Goal: Information Seeking & Learning: Learn about a topic

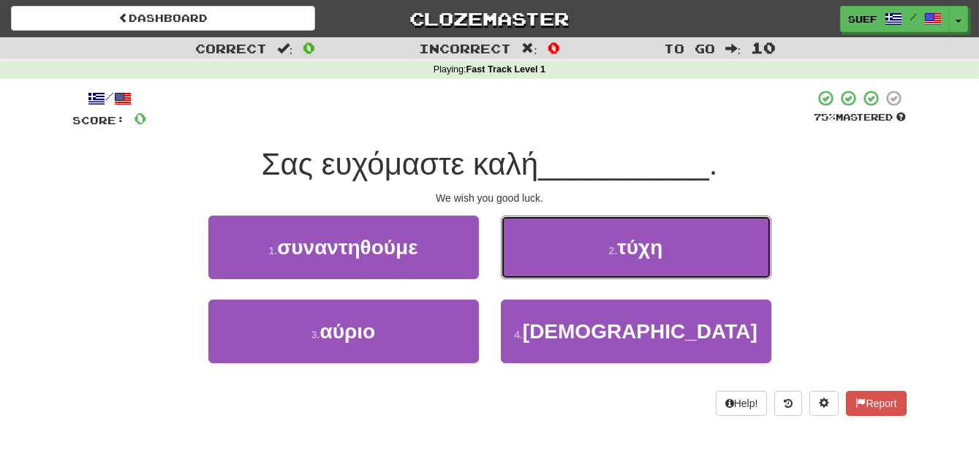
click at [707, 255] on button "2 . τύχη" at bounding box center [636, 248] width 271 height 64
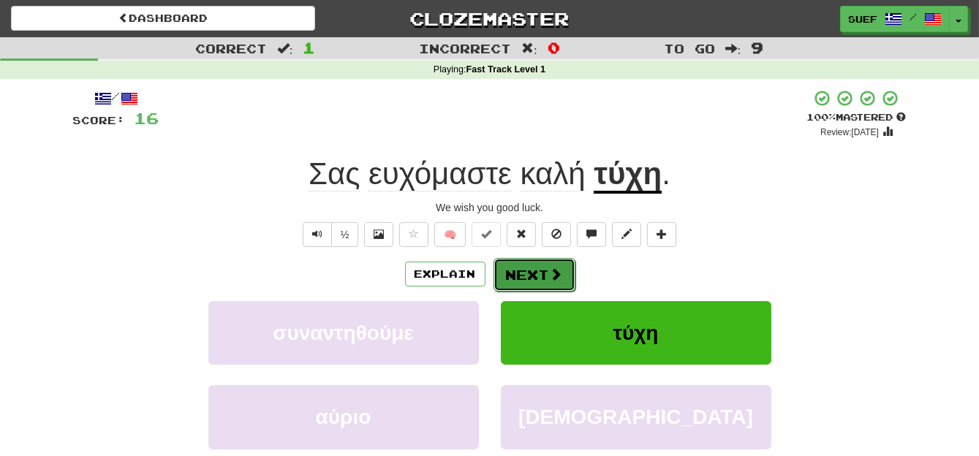
click at [550, 269] on span at bounding box center [556, 274] width 13 height 13
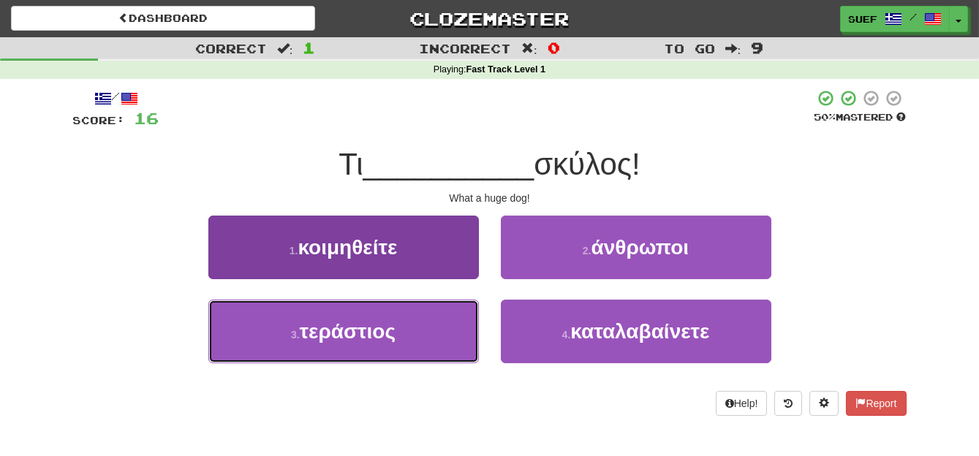
click at [427, 337] on button "3 . τεράστιος" at bounding box center [343, 332] width 271 height 64
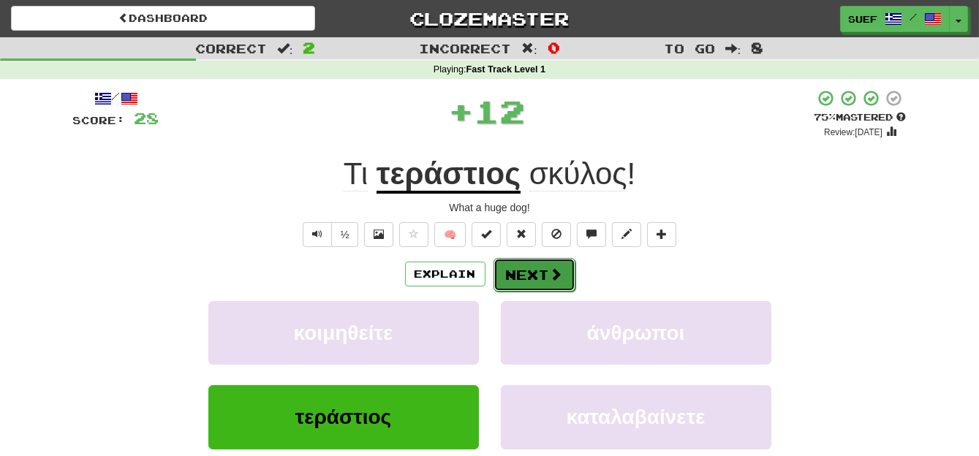
click at [550, 271] on span at bounding box center [556, 274] width 13 height 13
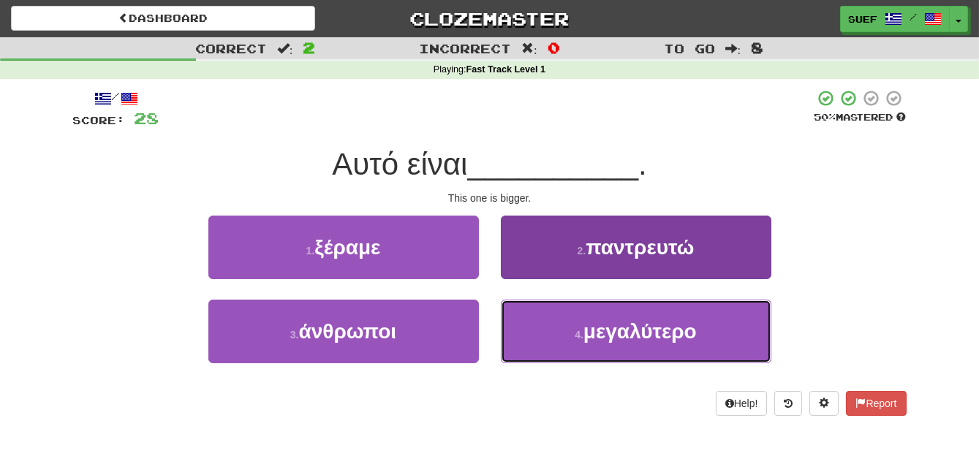
click at [677, 334] on span "μεγαλύτερο" at bounding box center [640, 331] width 113 height 23
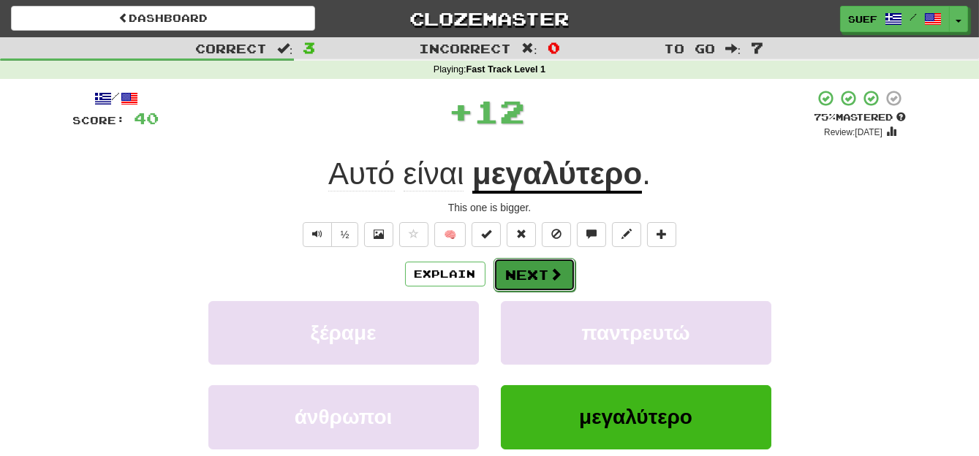
click at [547, 268] on button "Next" at bounding box center [535, 275] width 82 height 34
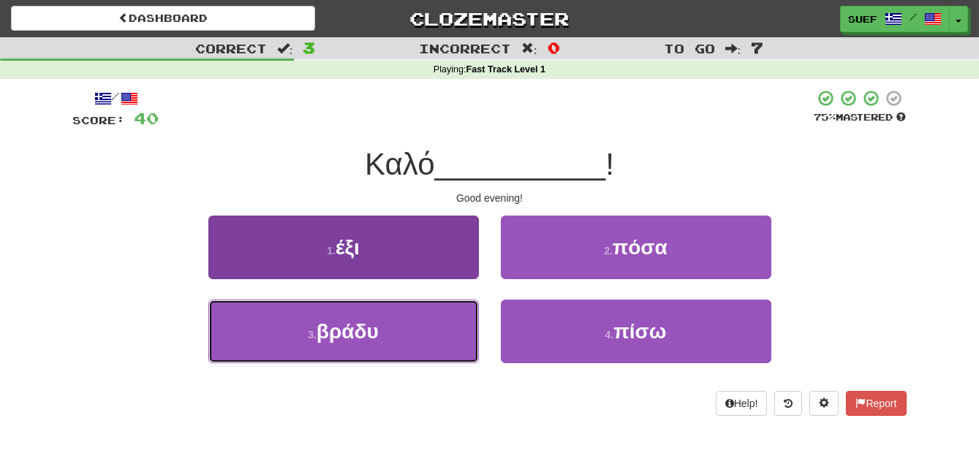
click at [385, 337] on button "3 . βράδυ" at bounding box center [343, 332] width 271 height 64
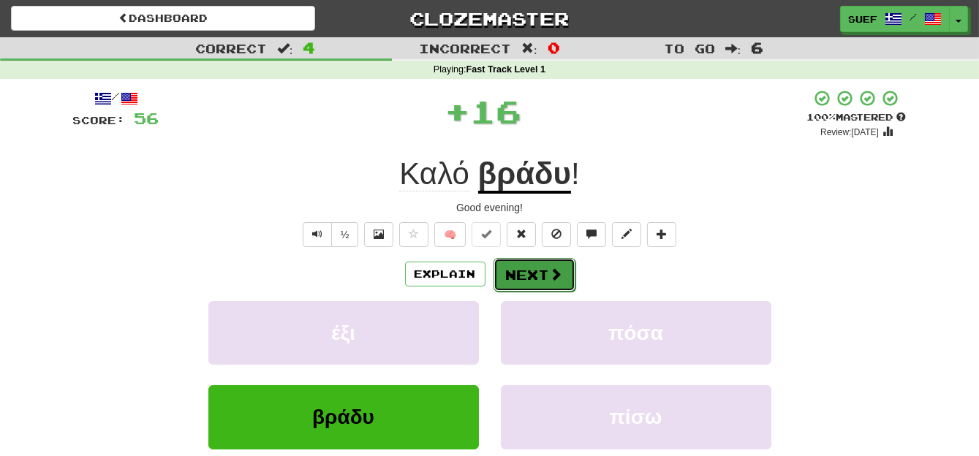
click at [545, 268] on button "Next" at bounding box center [535, 275] width 82 height 34
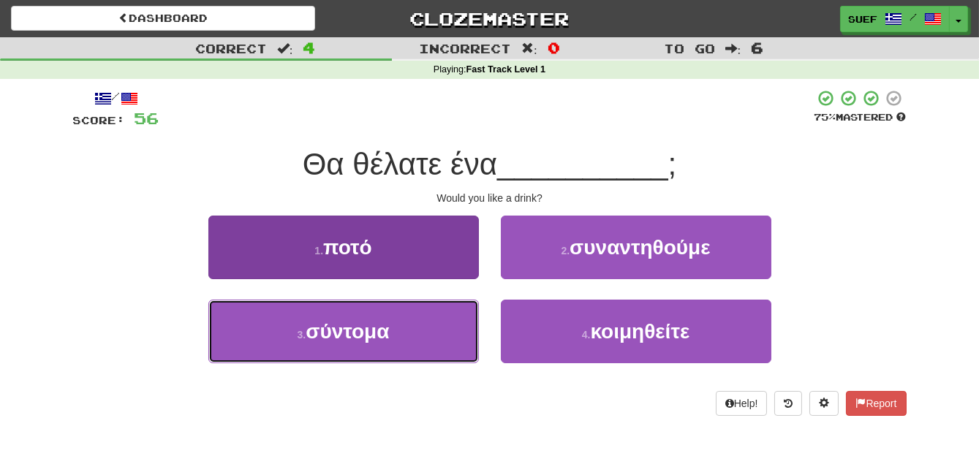
click at [407, 337] on button "3 . σύντομα" at bounding box center [343, 332] width 271 height 64
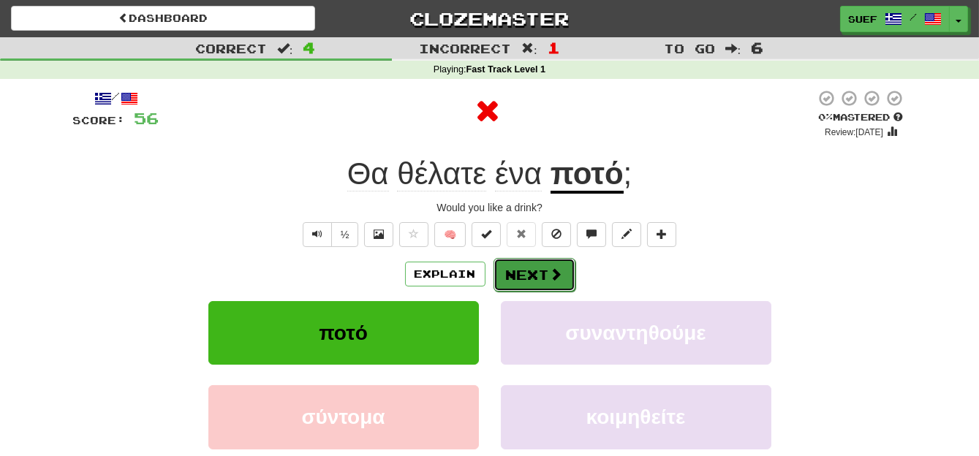
click at [550, 268] on span at bounding box center [556, 274] width 13 height 13
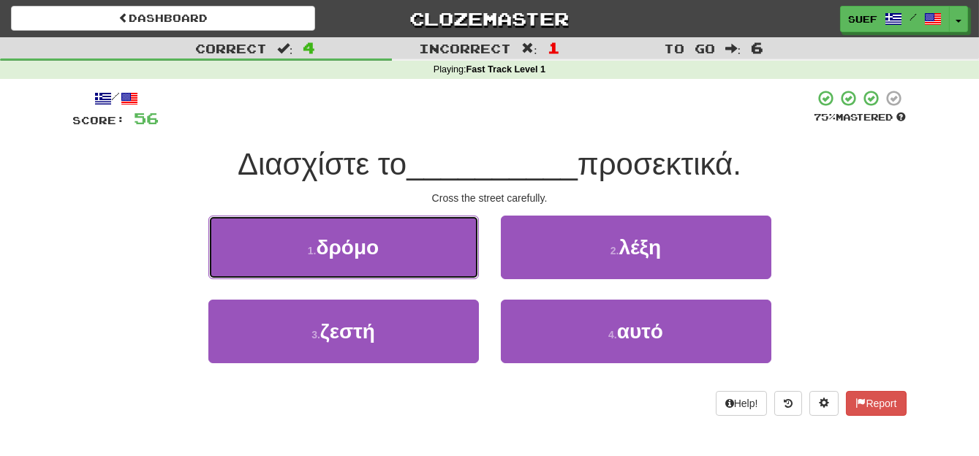
click at [416, 229] on button "1 . δρόμο" at bounding box center [343, 248] width 271 height 64
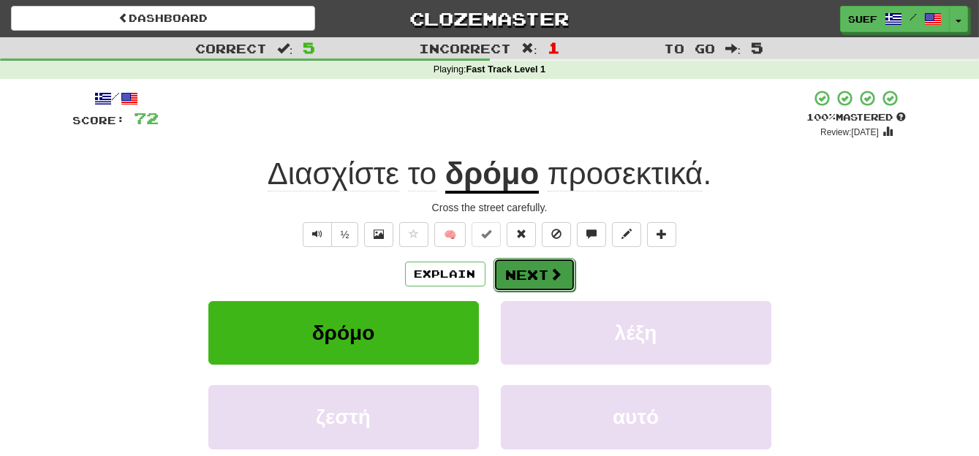
click at [550, 277] on span at bounding box center [556, 274] width 13 height 13
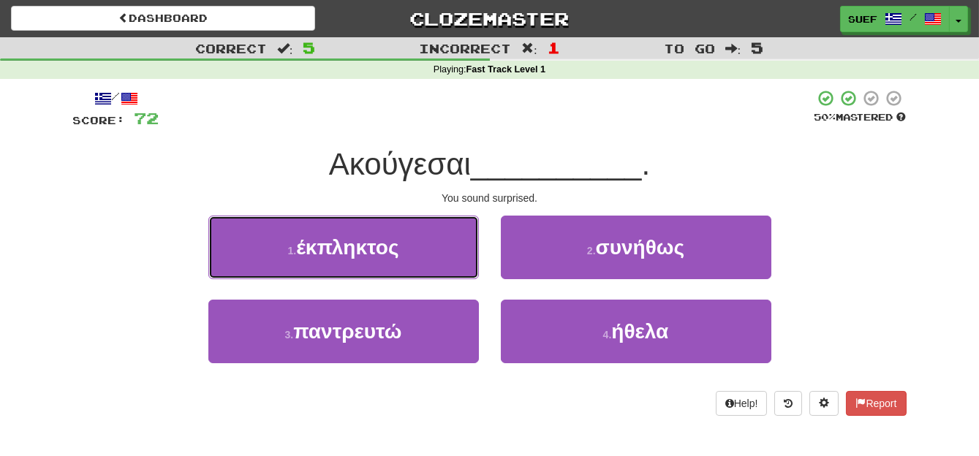
click at [422, 252] on button "1 . έκπληκτος" at bounding box center [343, 248] width 271 height 64
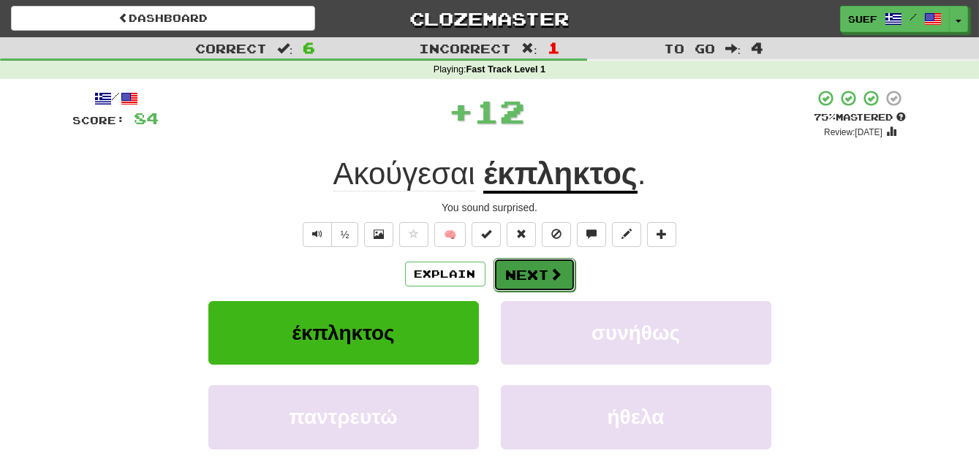
click at [550, 269] on span at bounding box center [556, 274] width 13 height 13
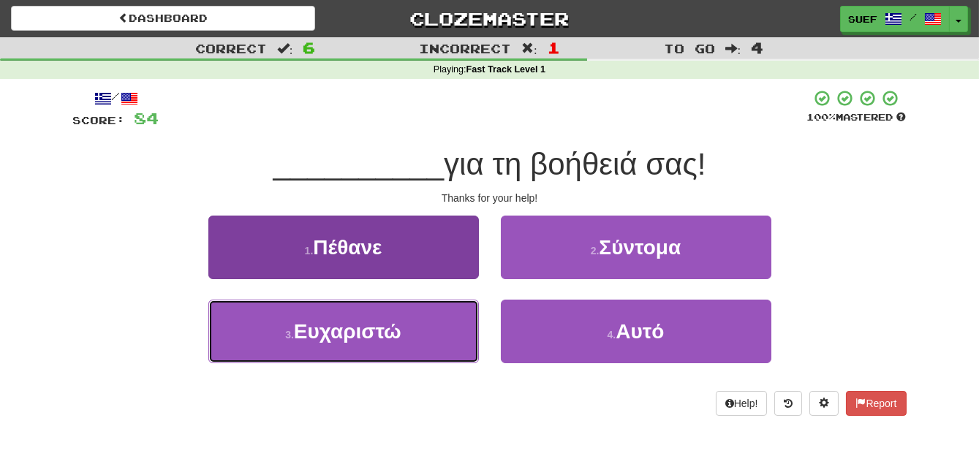
click at [410, 325] on button "3 . Ευχαριστώ" at bounding box center [343, 332] width 271 height 64
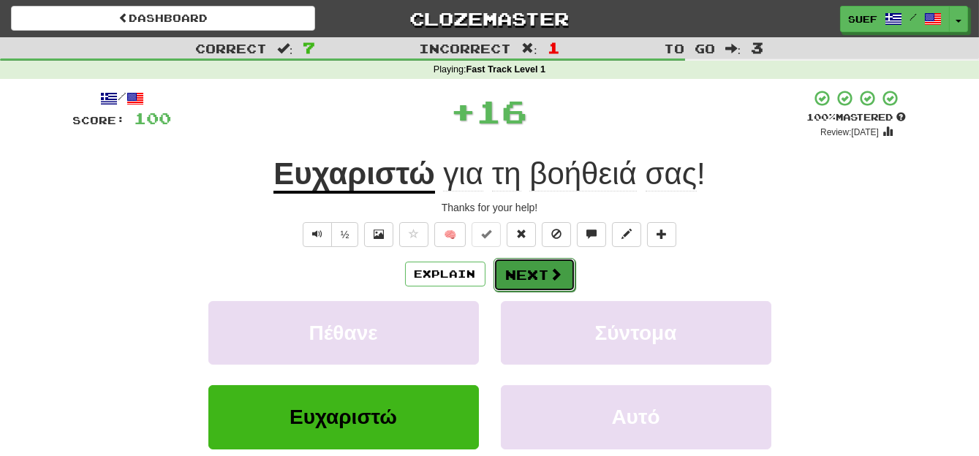
click at [550, 272] on span at bounding box center [556, 274] width 13 height 13
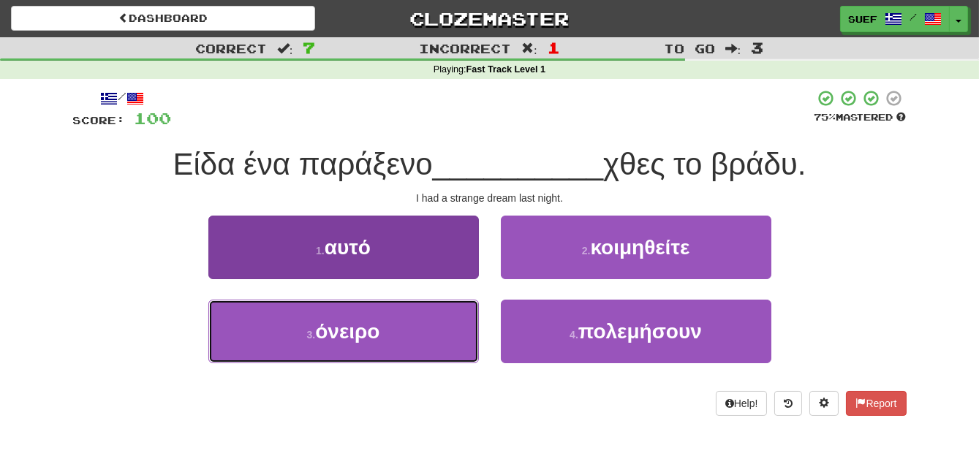
click at [413, 334] on button "3 . όνειρο" at bounding box center [343, 332] width 271 height 64
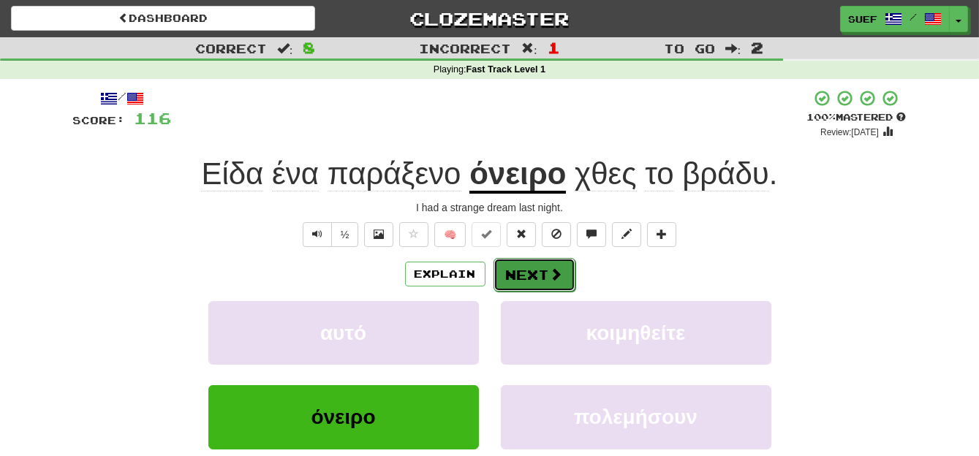
click at [545, 271] on button "Next" at bounding box center [535, 275] width 82 height 34
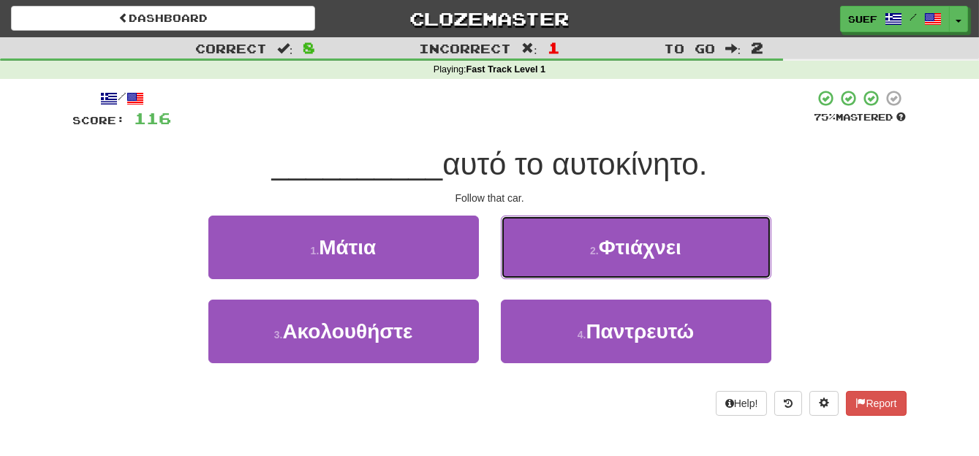
click at [701, 249] on button "2 . Φτιάχνει" at bounding box center [636, 248] width 271 height 64
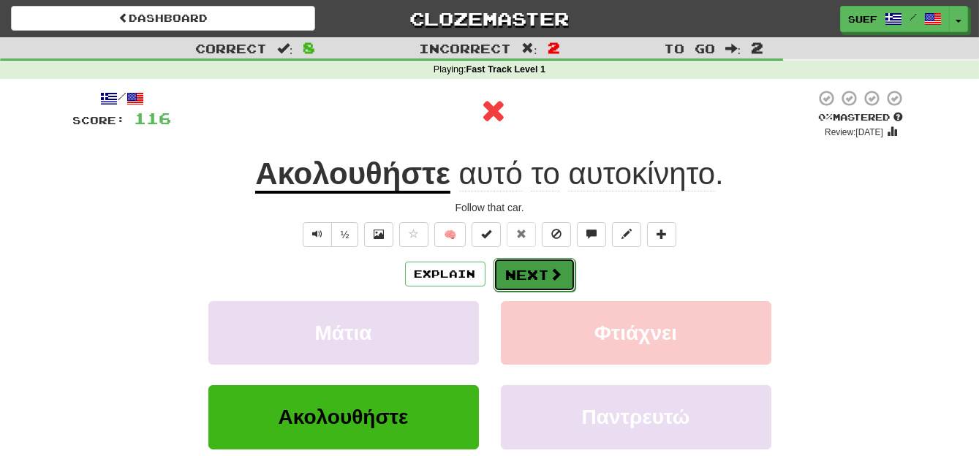
click at [557, 263] on button "Next" at bounding box center [535, 275] width 82 height 34
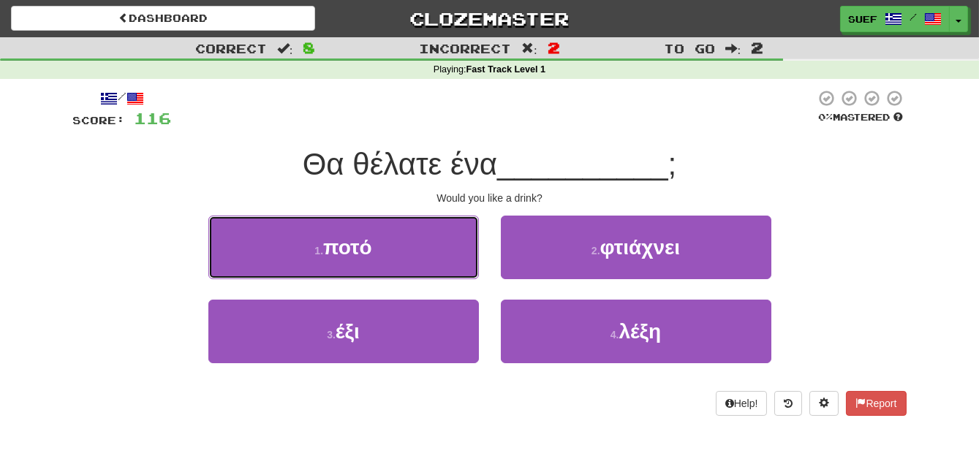
click at [411, 256] on button "1 . ποτό" at bounding box center [343, 248] width 271 height 64
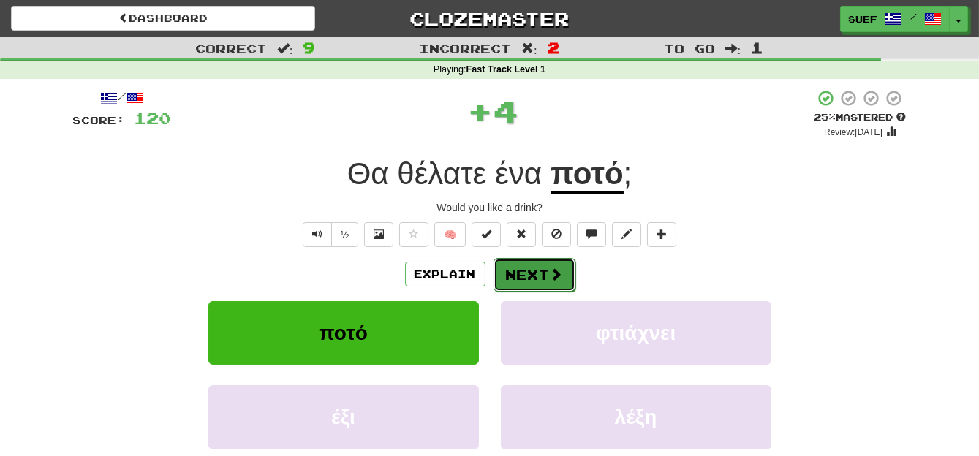
click at [546, 264] on button "Next" at bounding box center [535, 275] width 82 height 34
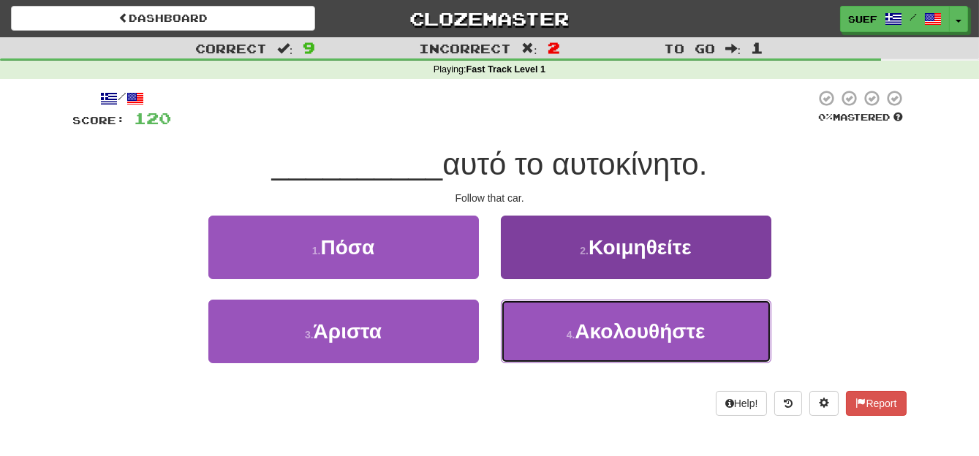
click at [704, 334] on span "Ακολουθήστε" at bounding box center [640, 331] width 130 height 23
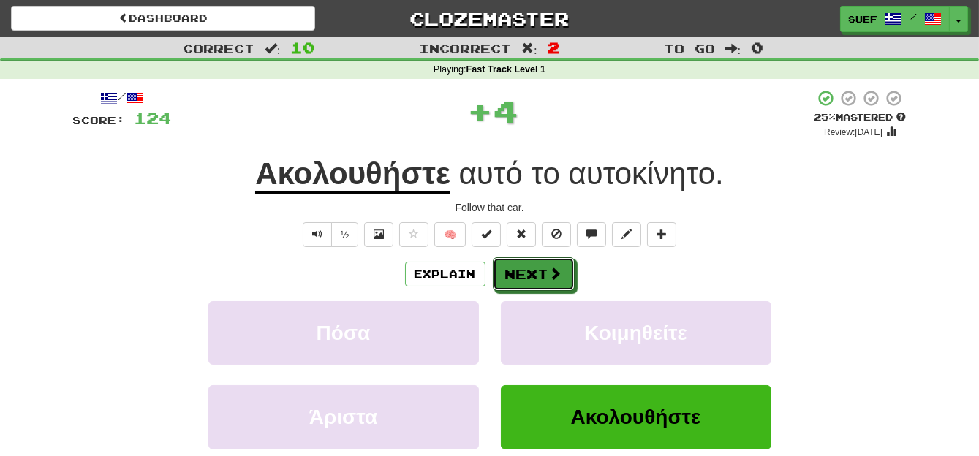
click at [551, 277] on span at bounding box center [555, 273] width 13 height 13
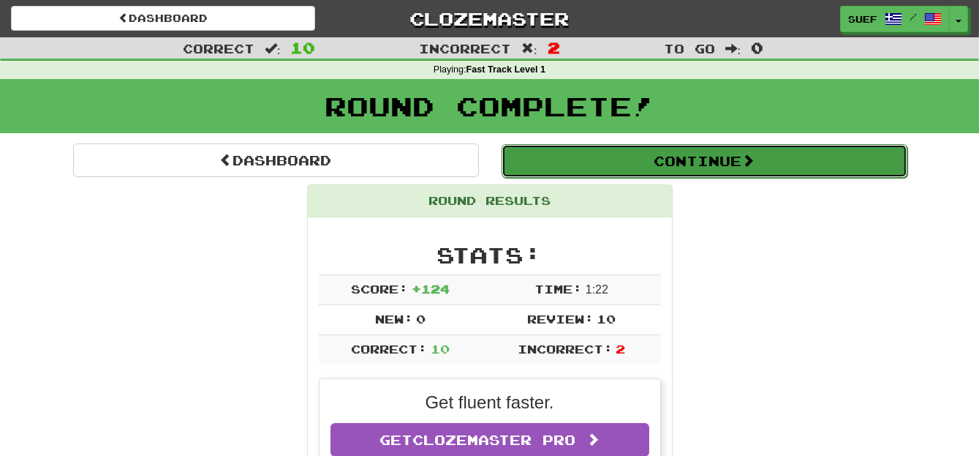
click at [772, 156] on button "Continue" at bounding box center [705, 161] width 406 height 34
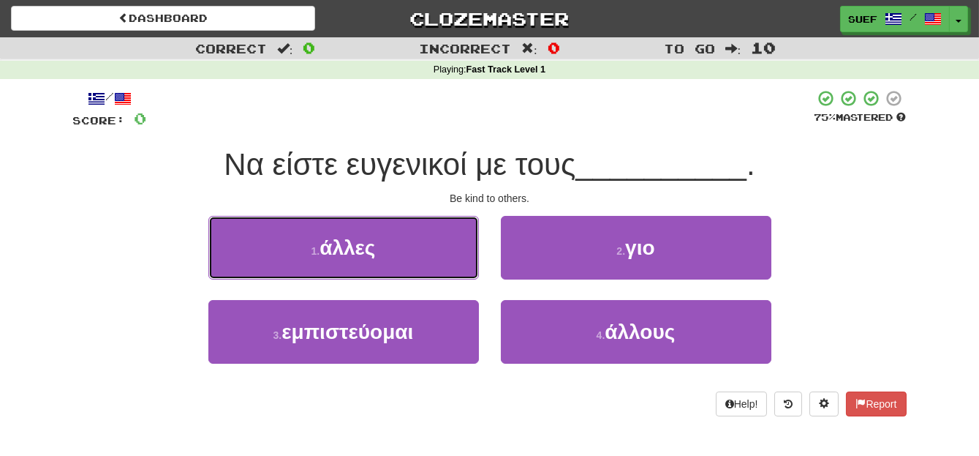
click at [419, 252] on button "1 . άλλες" at bounding box center [343, 248] width 271 height 64
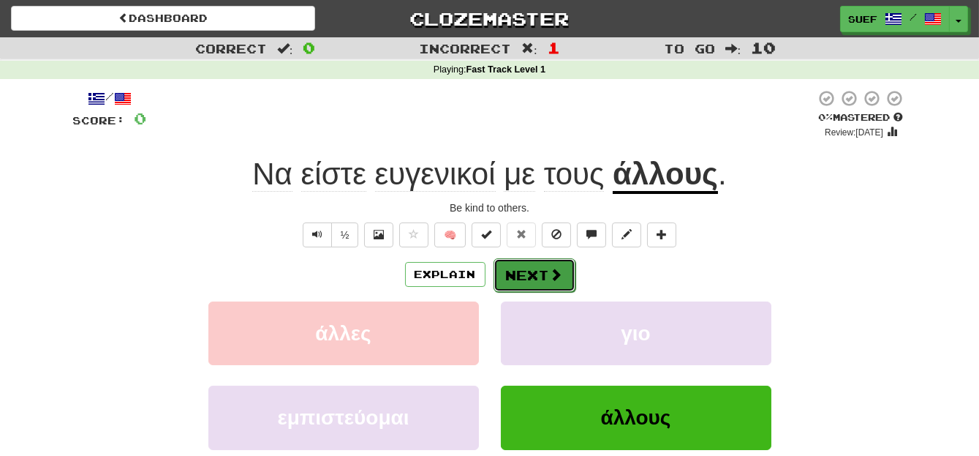
click at [541, 271] on button "Next" at bounding box center [535, 275] width 82 height 34
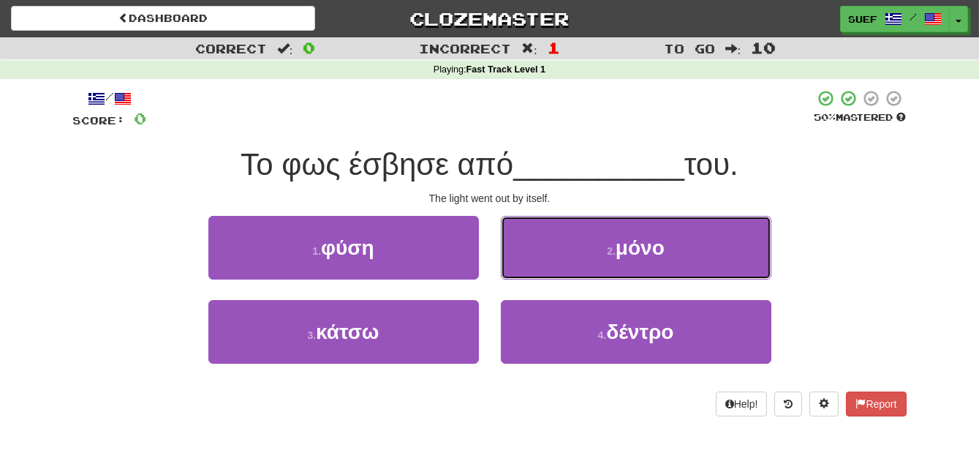
click at [701, 255] on button "2 . μόνο" at bounding box center [636, 248] width 271 height 64
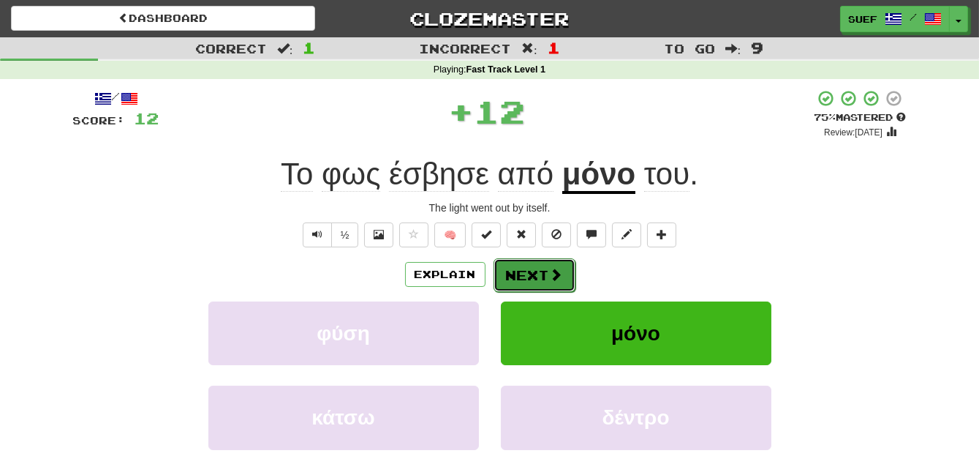
click at [550, 268] on span at bounding box center [556, 274] width 13 height 13
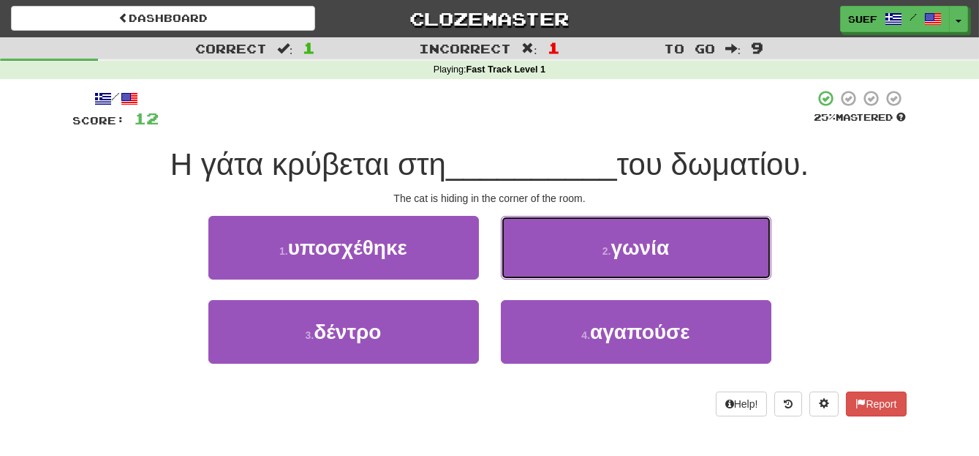
click at [682, 246] on button "2 . γωνία" at bounding box center [636, 248] width 271 height 64
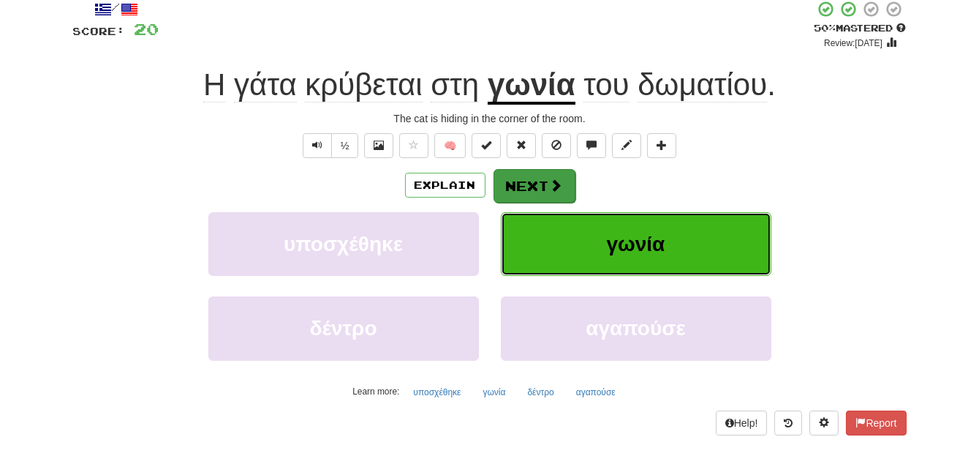
scroll to position [91, 0]
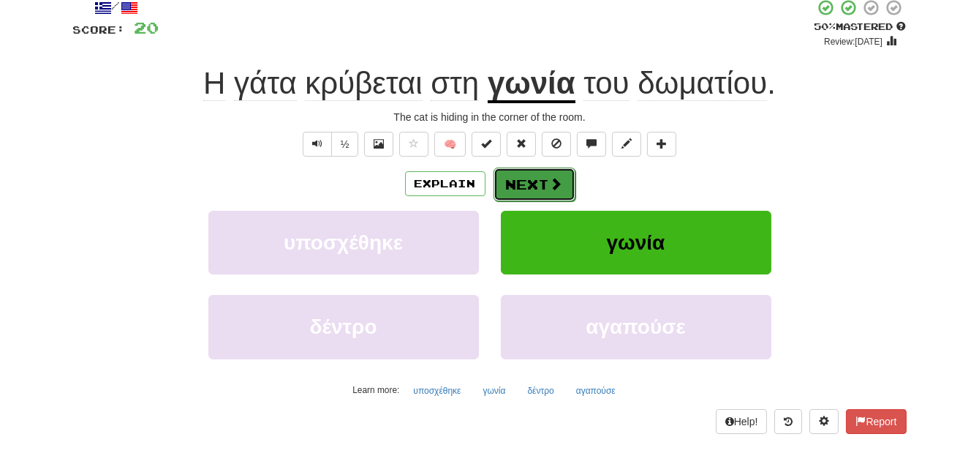
click at [551, 177] on span at bounding box center [556, 183] width 13 height 13
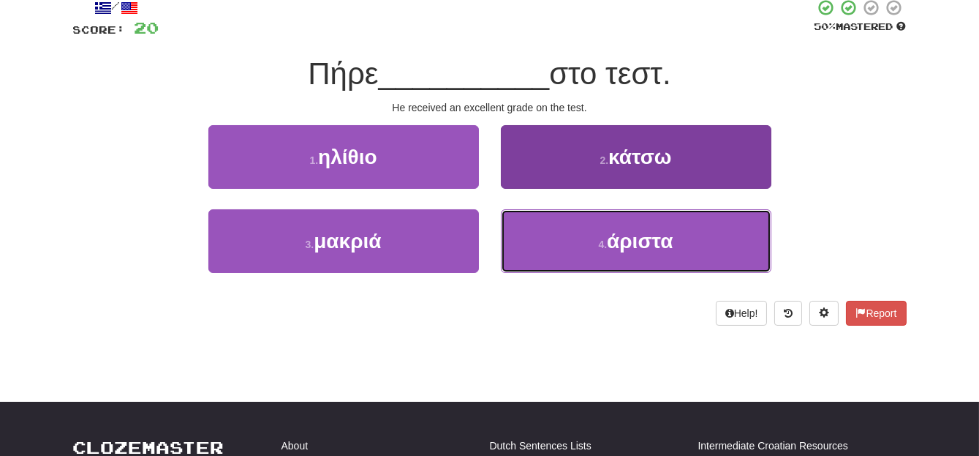
click at [682, 249] on button "4 . άριστα" at bounding box center [636, 241] width 271 height 64
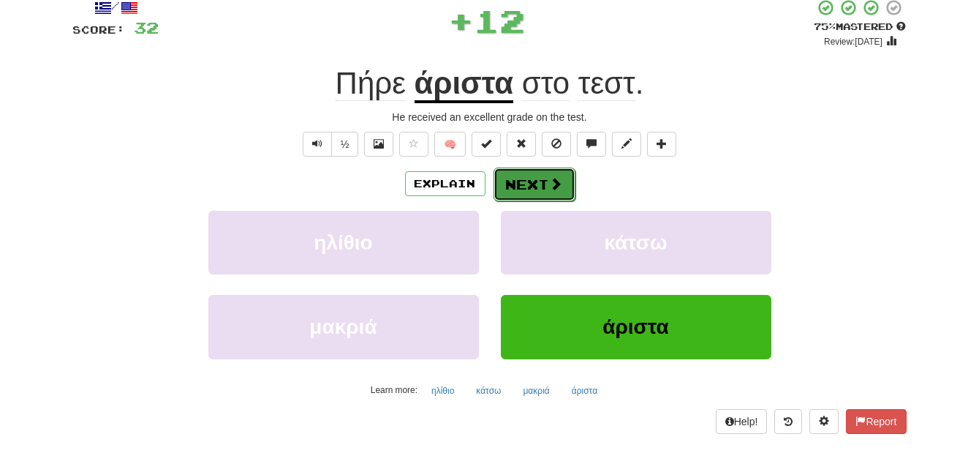
click at [556, 177] on span at bounding box center [556, 183] width 13 height 13
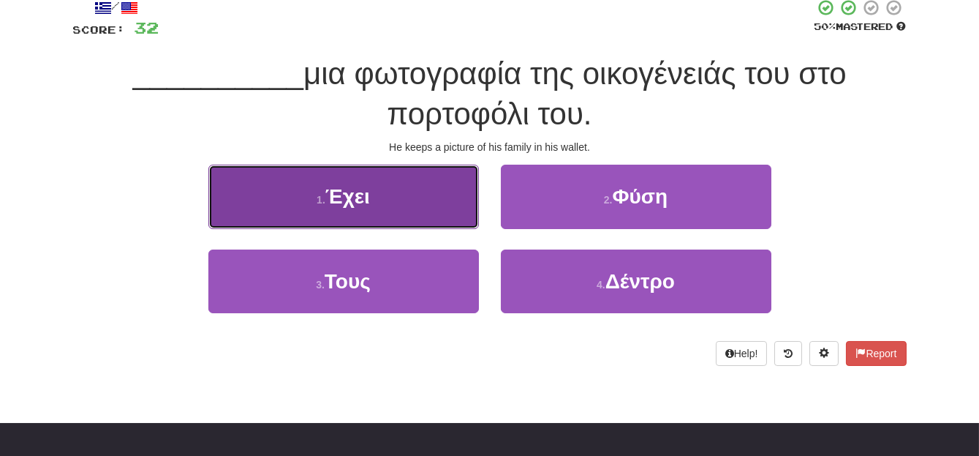
click at [441, 193] on button "1 . Έχει" at bounding box center [343, 197] width 271 height 64
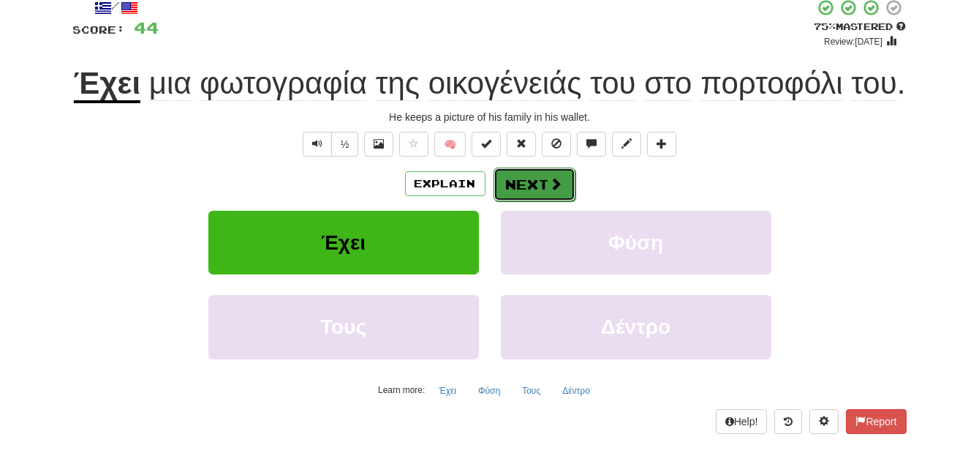
click at [552, 190] on span at bounding box center [556, 183] width 13 height 13
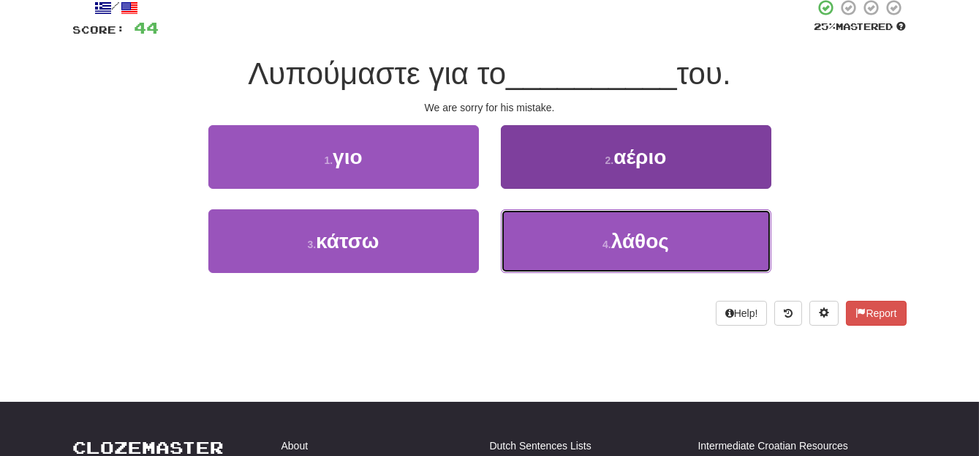
click at [677, 241] on button "4 . λάθος" at bounding box center [636, 241] width 271 height 64
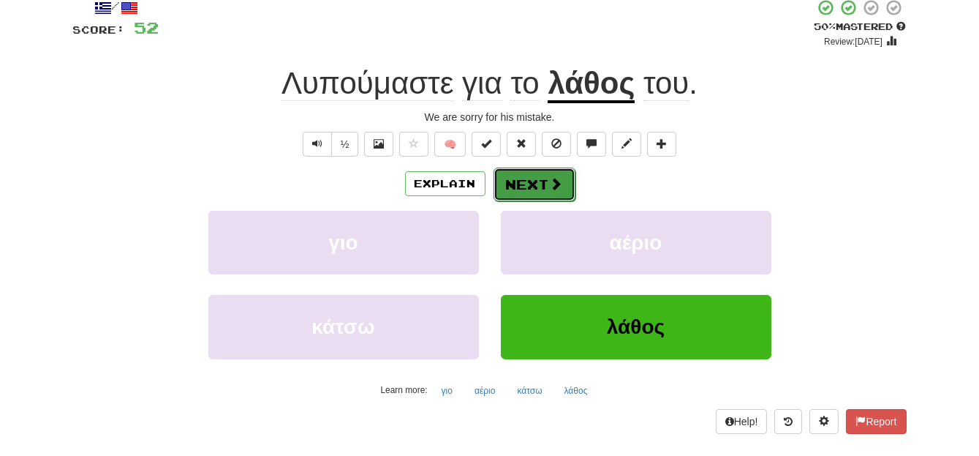
click at [529, 177] on button "Next" at bounding box center [535, 184] width 82 height 34
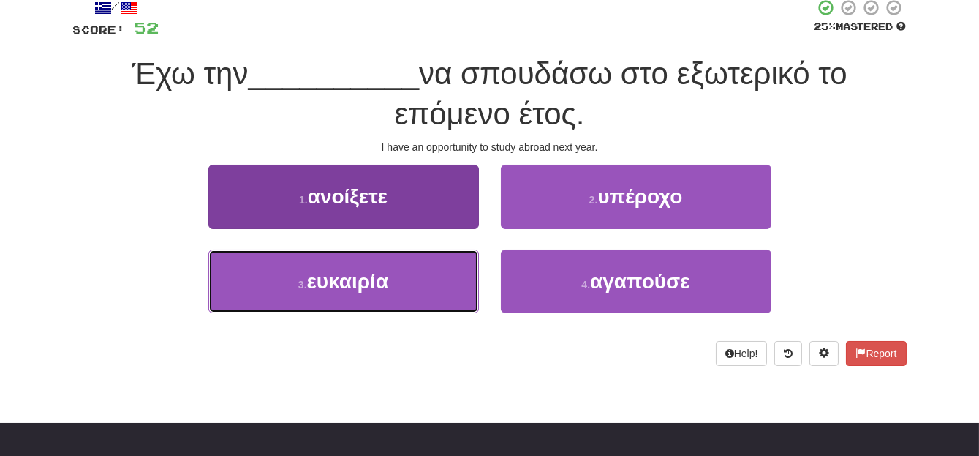
click at [434, 289] on button "3 . ευκαιρία" at bounding box center [343, 281] width 271 height 64
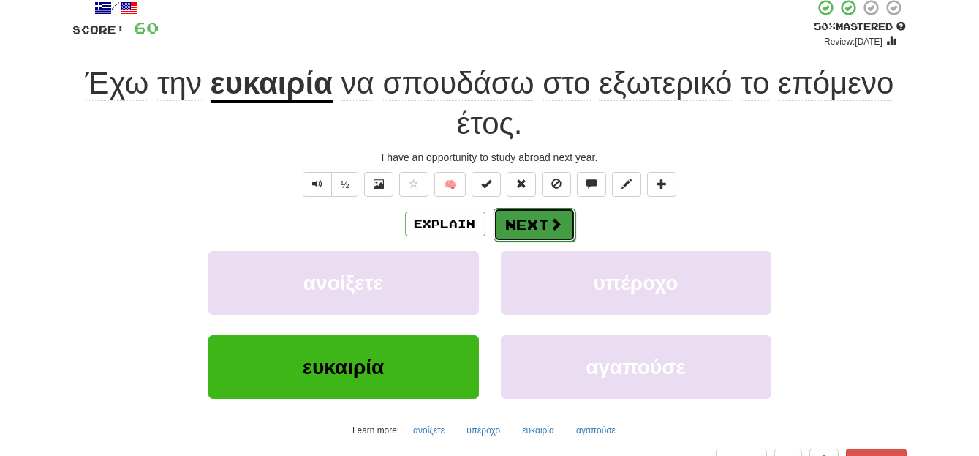
click at [543, 211] on button "Next" at bounding box center [535, 225] width 82 height 34
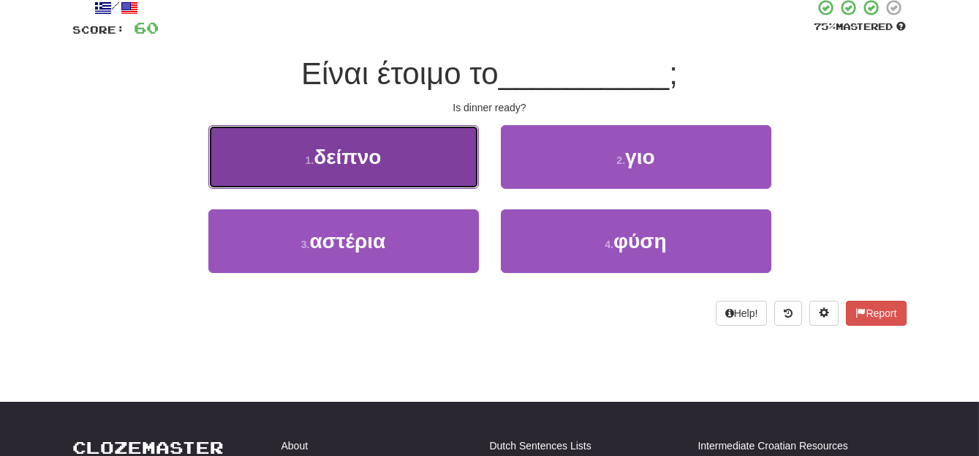
click at [429, 169] on button "1 . δείπνο" at bounding box center [343, 157] width 271 height 64
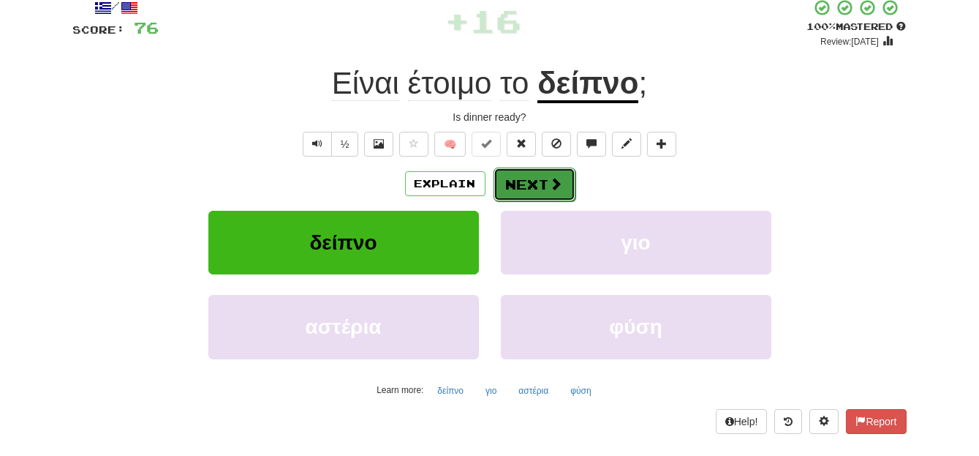
click at [550, 179] on span at bounding box center [556, 183] width 13 height 13
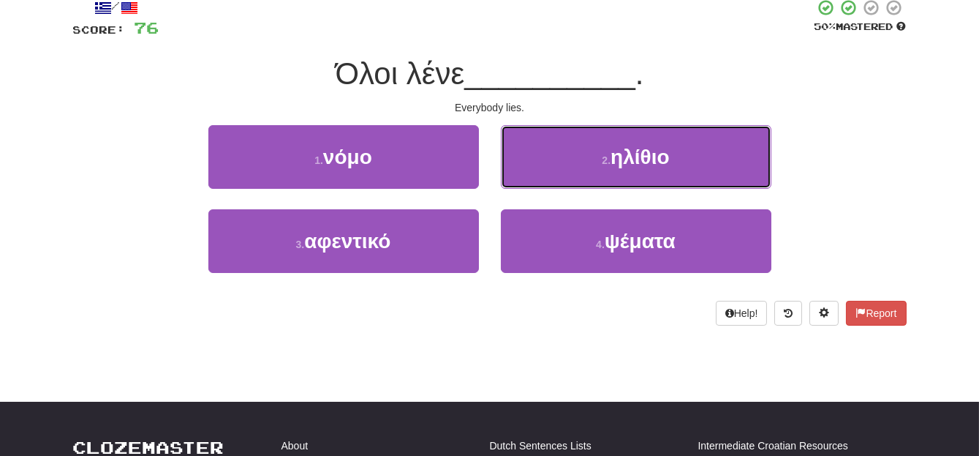
click at [707, 171] on button "2 . ηλίθιο" at bounding box center [636, 157] width 271 height 64
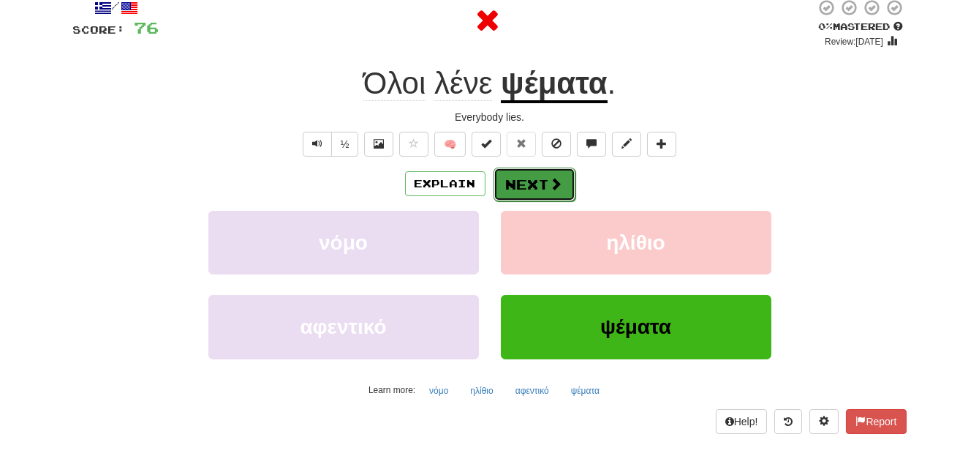
click at [547, 185] on button "Next" at bounding box center [535, 184] width 82 height 34
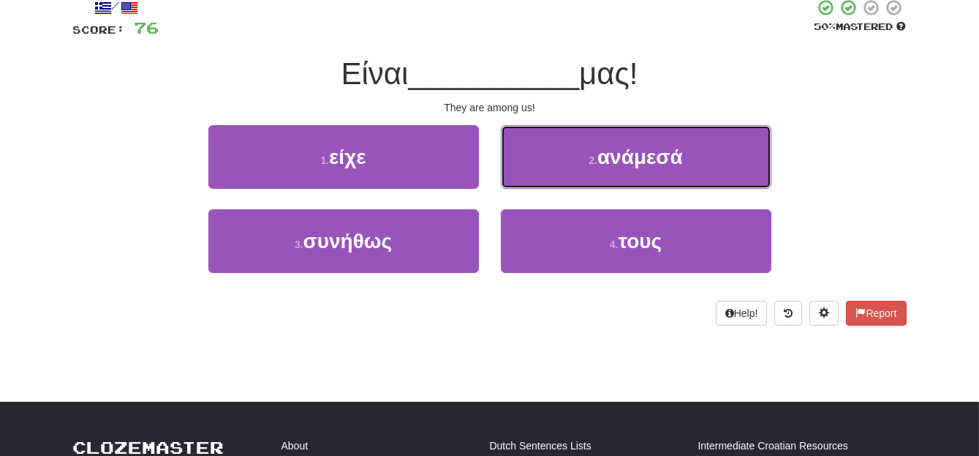
click at [702, 167] on button "2 . ανάμεσά" at bounding box center [636, 157] width 271 height 64
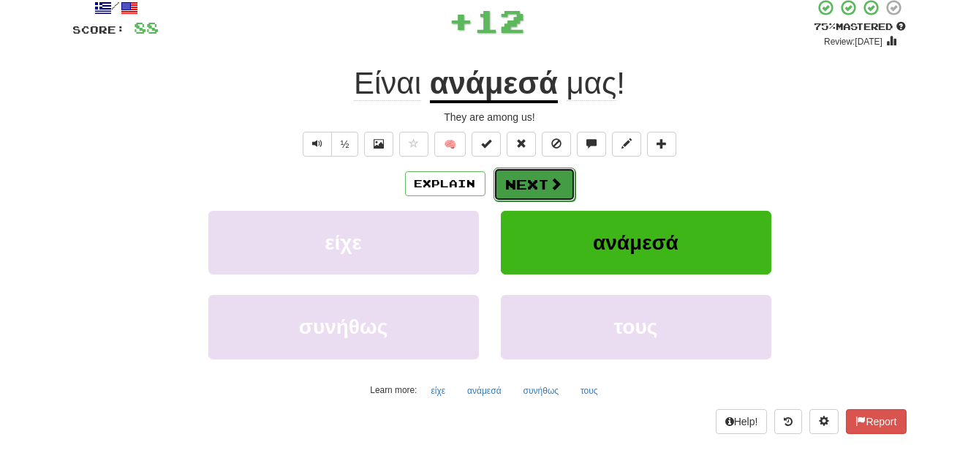
click at [550, 177] on span at bounding box center [556, 183] width 13 height 13
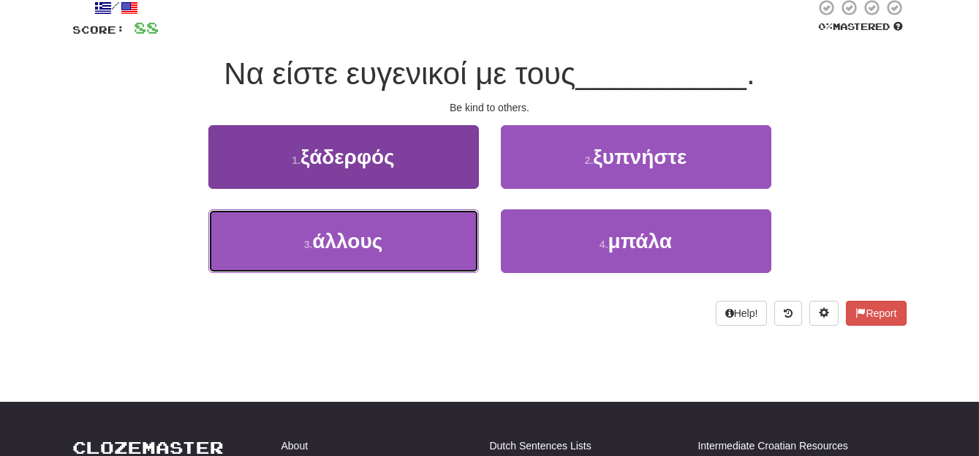
click at [417, 250] on button "3 . άλλους" at bounding box center [343, 241] width 271 height 64
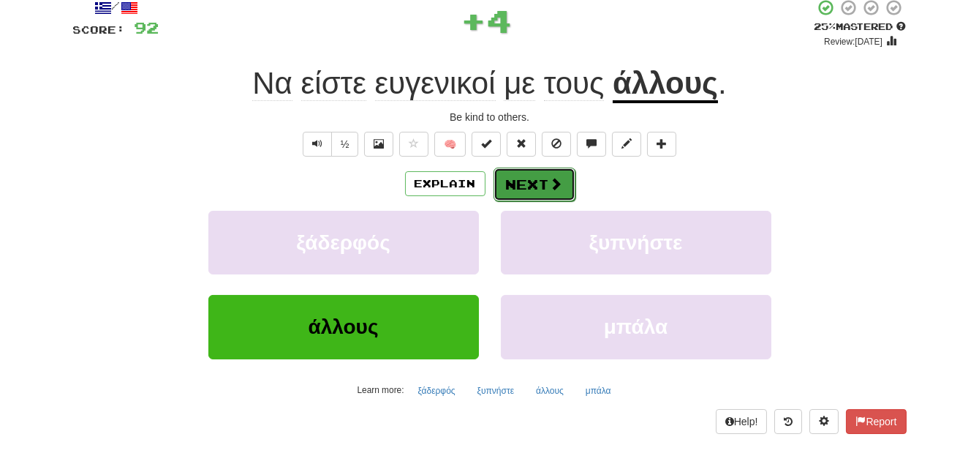
click at [555, 173] on button "Next" at bounding box center [535, 184] width 82 height 34
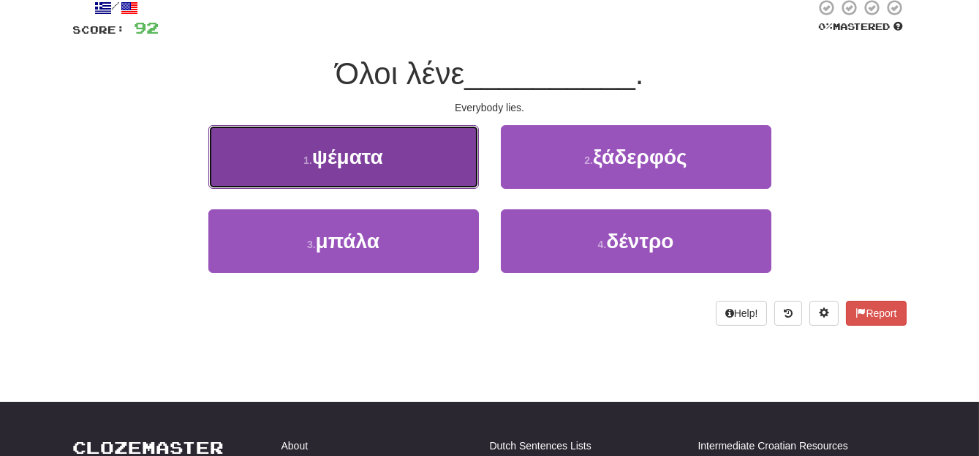
click at [425, 154] on button "1 . ψέματα" at bounding box center [343, 157] width 271 height 64
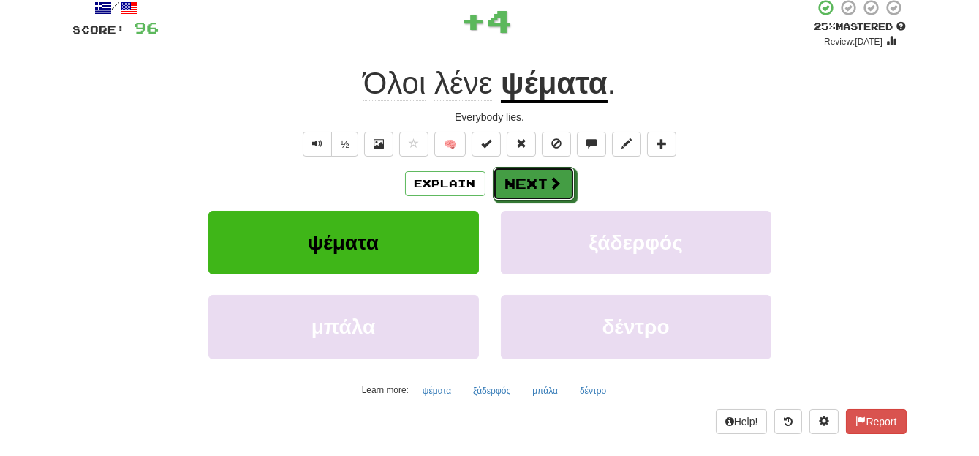
click at [554, 178] on span at bounding box center [555, 182] width 13 height 13
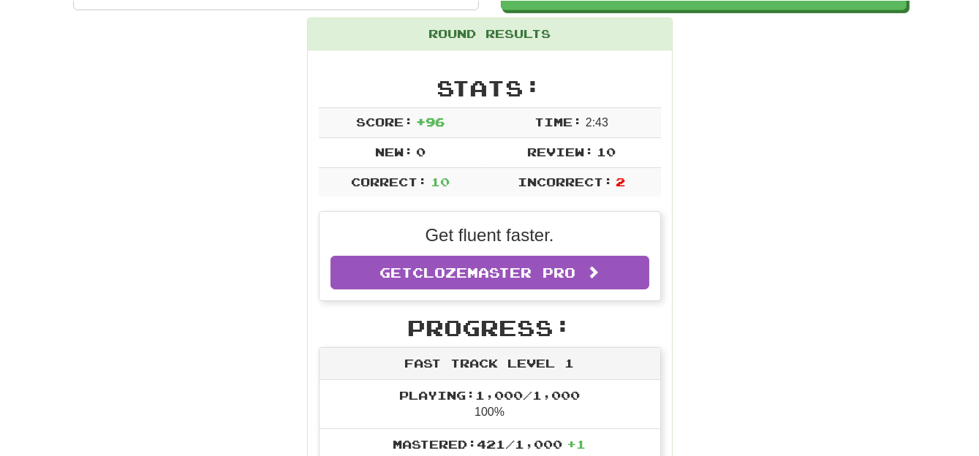
scroll to position [0, 0]
